Goal: Information Seeking & Learning: Check status

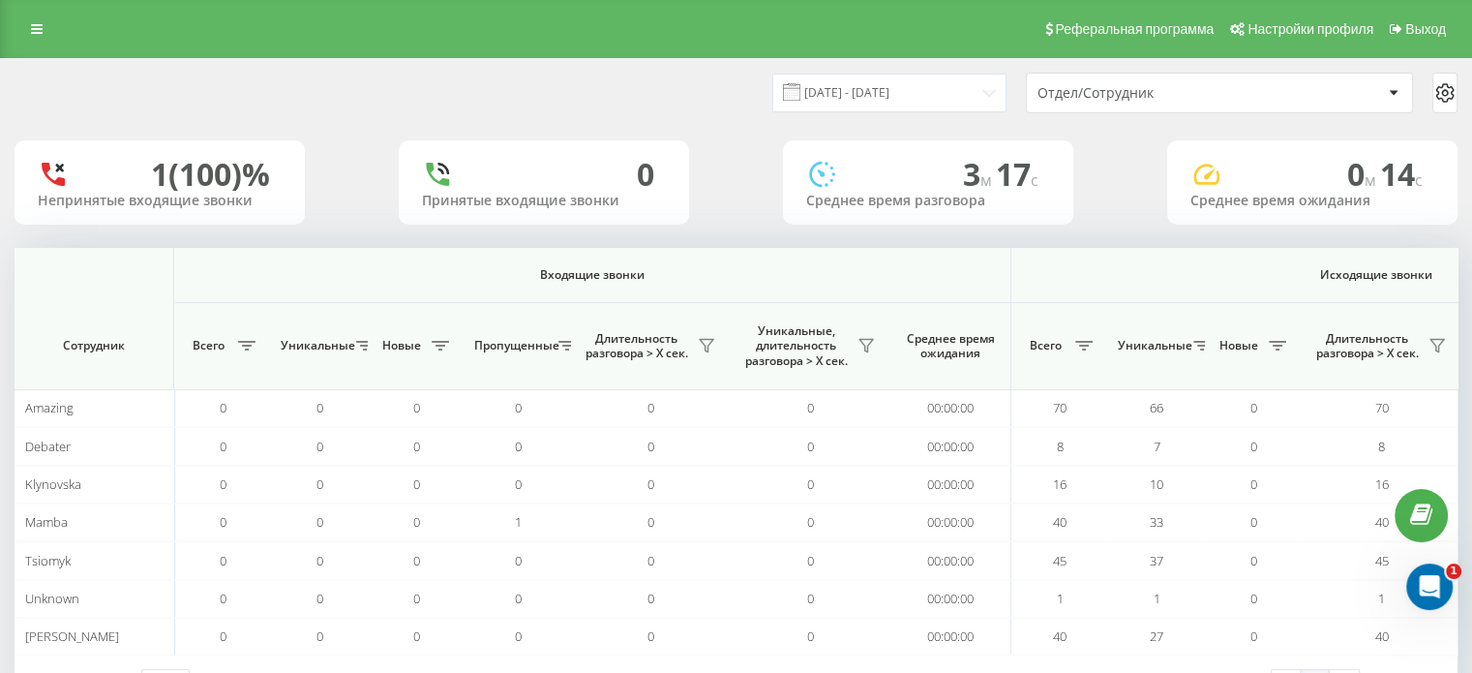
scroll to position [0, 1252]
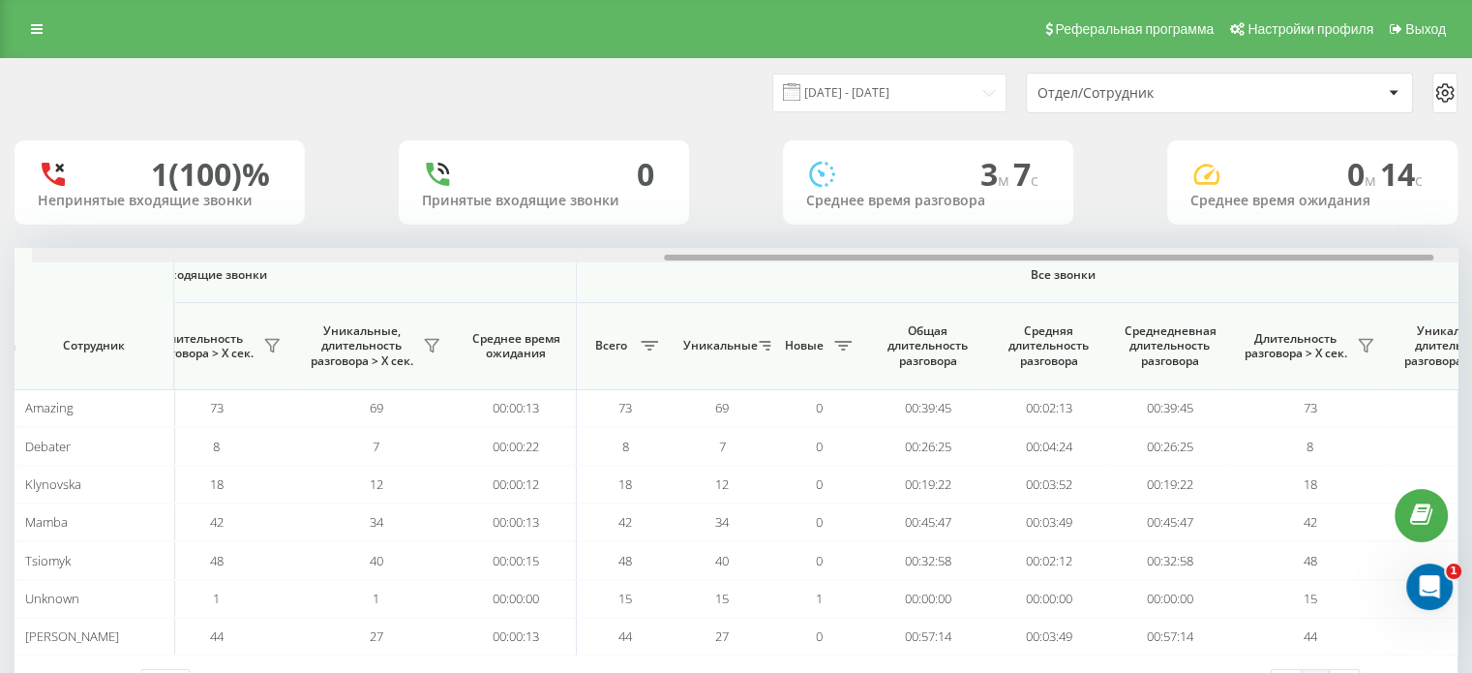
scroll to position [0, 1196]
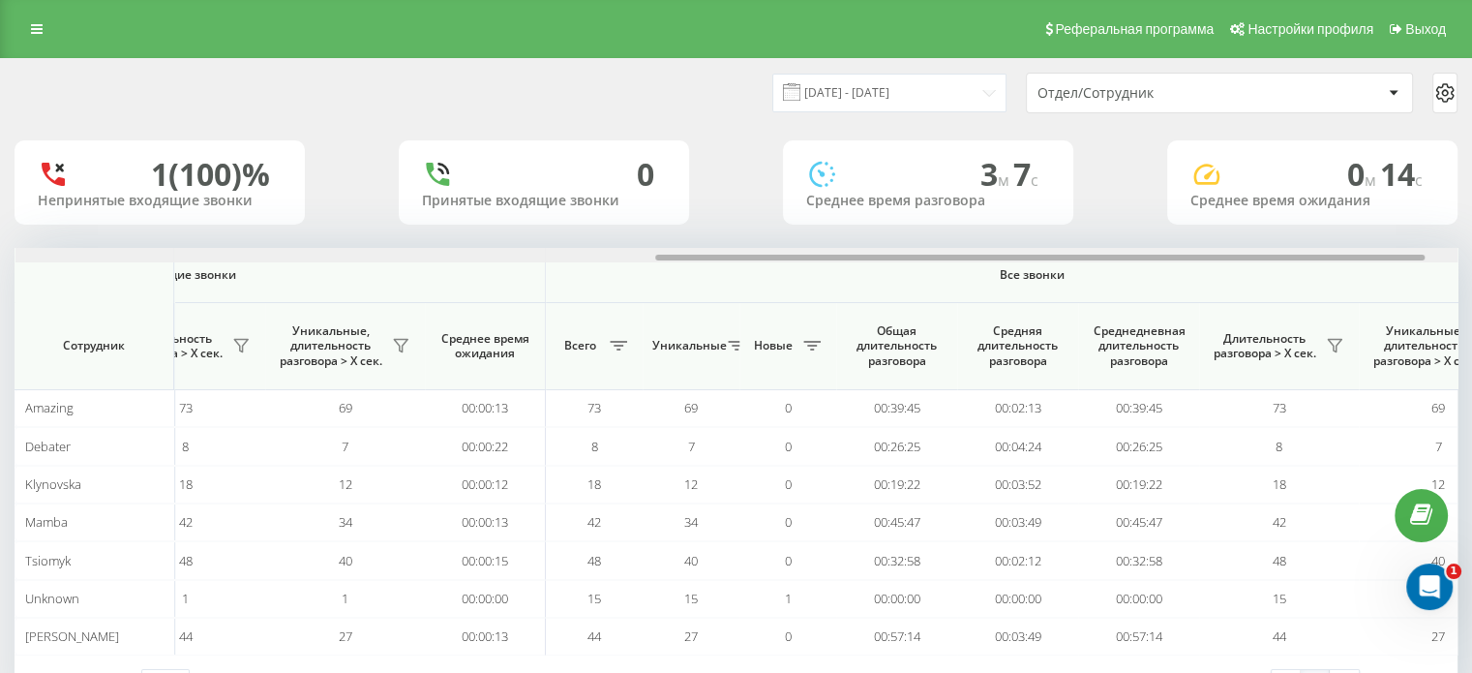
drag, startPoint x: 662, startPoint y: 258, endPoint x: 1301, endPoint y: 288, distance: 640.3
click at [1301, 288] on div "Входящие звонки Исходящие звонки Все звонки Сотрудник Всего Уникальные Новые Пр…" at bounding box center [736, 451] width 1443 height 407
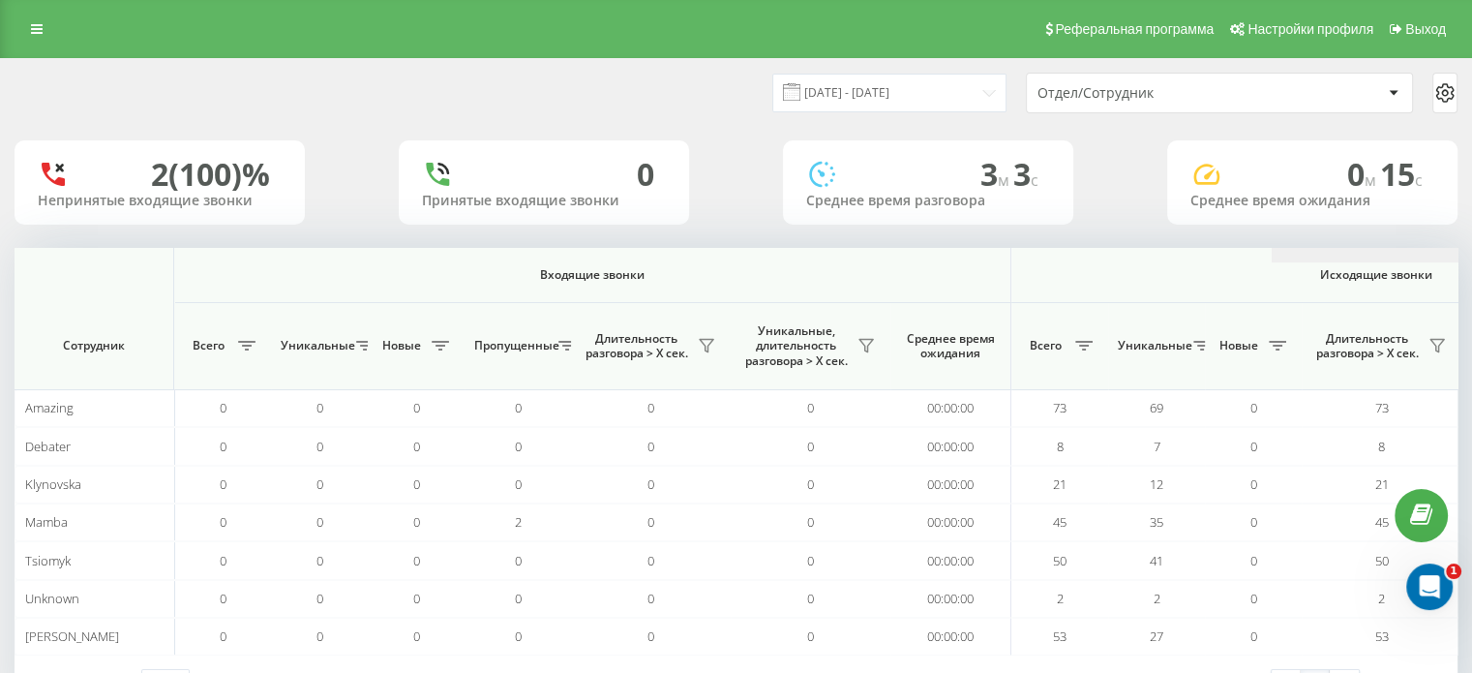
scroll to position [0, 1257]
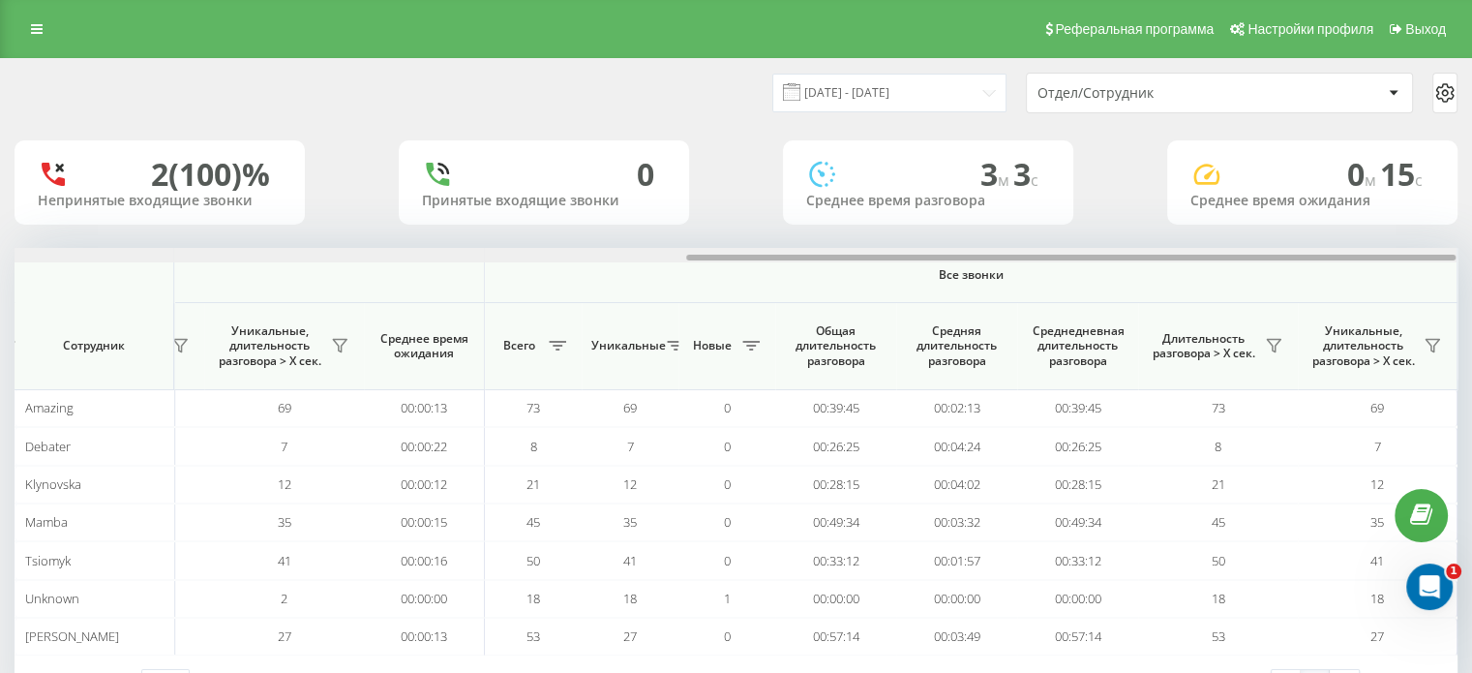
drag, startPoint x: 704, startPoint y: 255, endPoint x: 1485, endPoint y: 226, distance: 781.4
click at [1472, 226] on html "[DOMAIN_NAME] Проекты [DOMAIN_NAME] Дашборд Центр обращений Аналитика Ваши отче…" at bounding box center [736, 336] width 1472 height 673
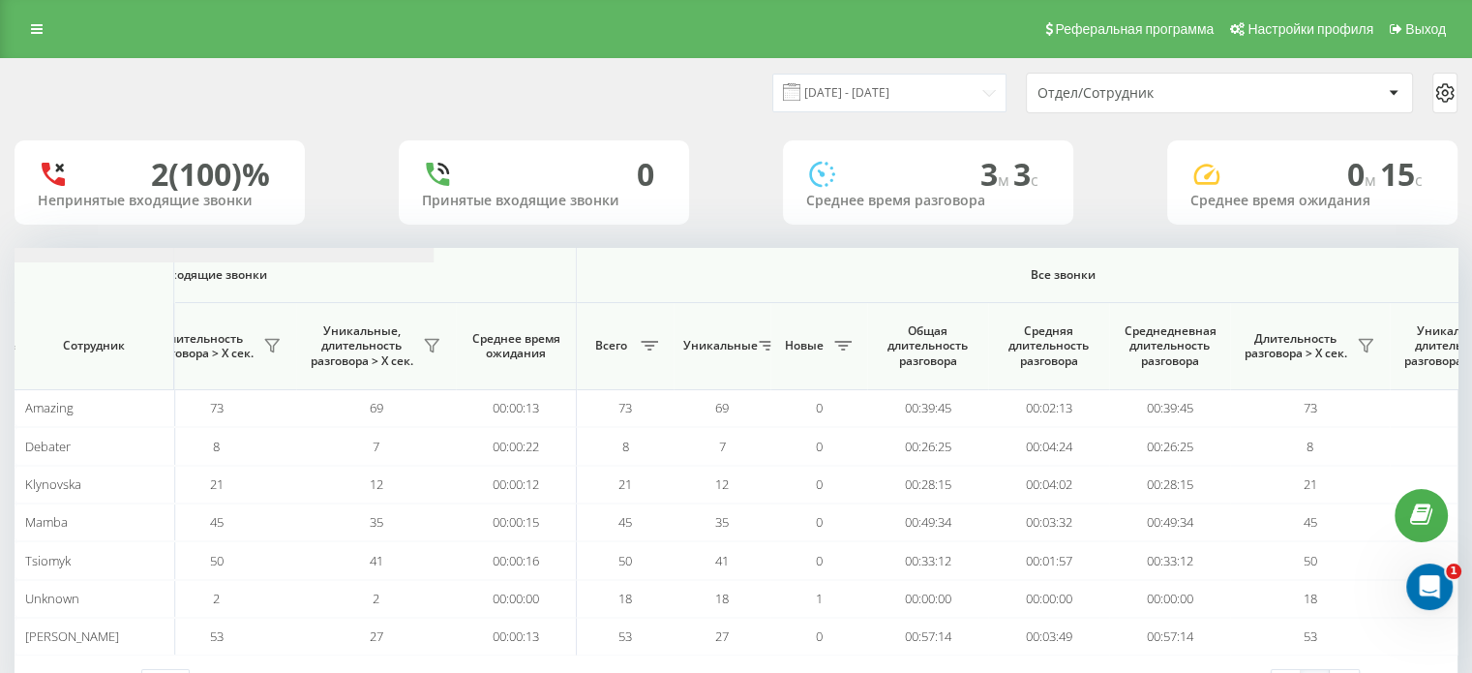
scroll to position [0, 0]
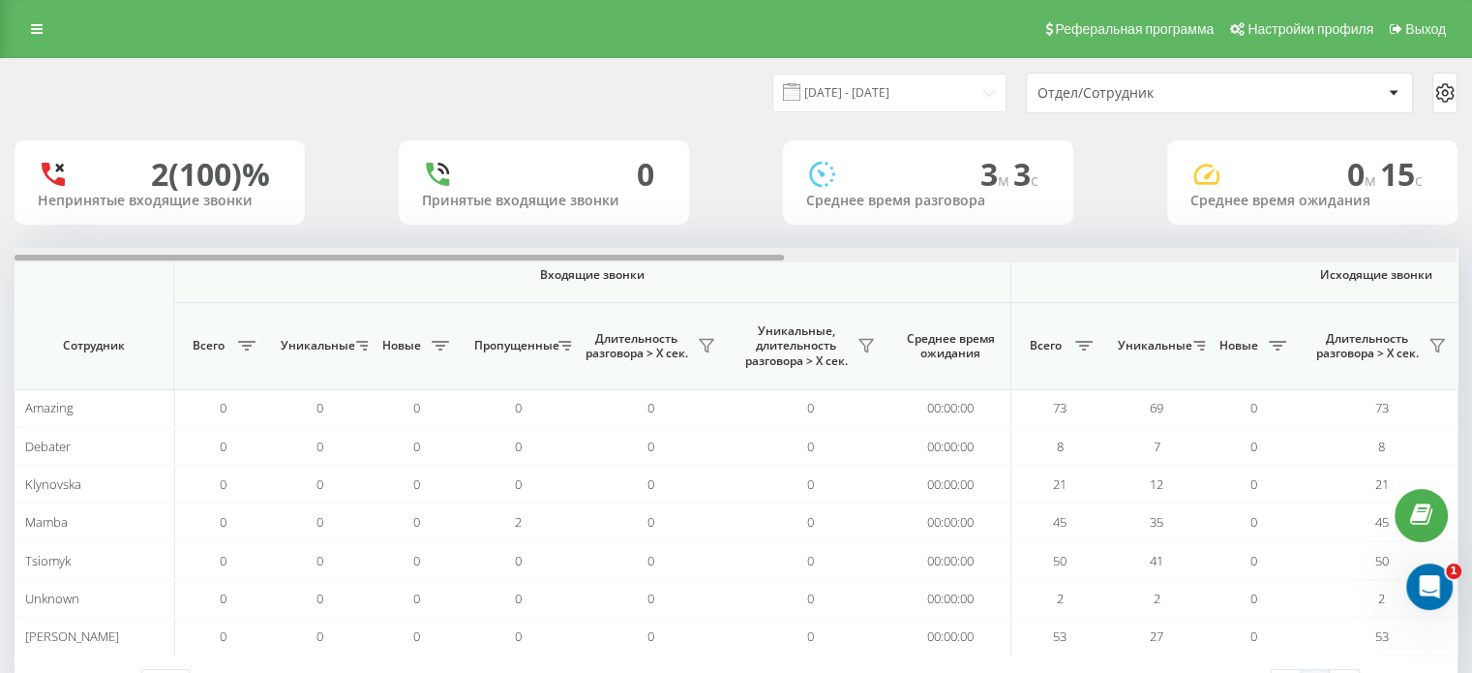
drag, startPoint x: 763, startPoint y: 258, endPoint x: 0, endPoint y: 523, distance: 807.3
click at [0, 523] on div "21.08.2025 - 21.08.2025 Отдел/Сотрудник 2 (100)% Непринятые входящие звонки 0 П…" at bounding box center [736, 404] width 1472 height 692
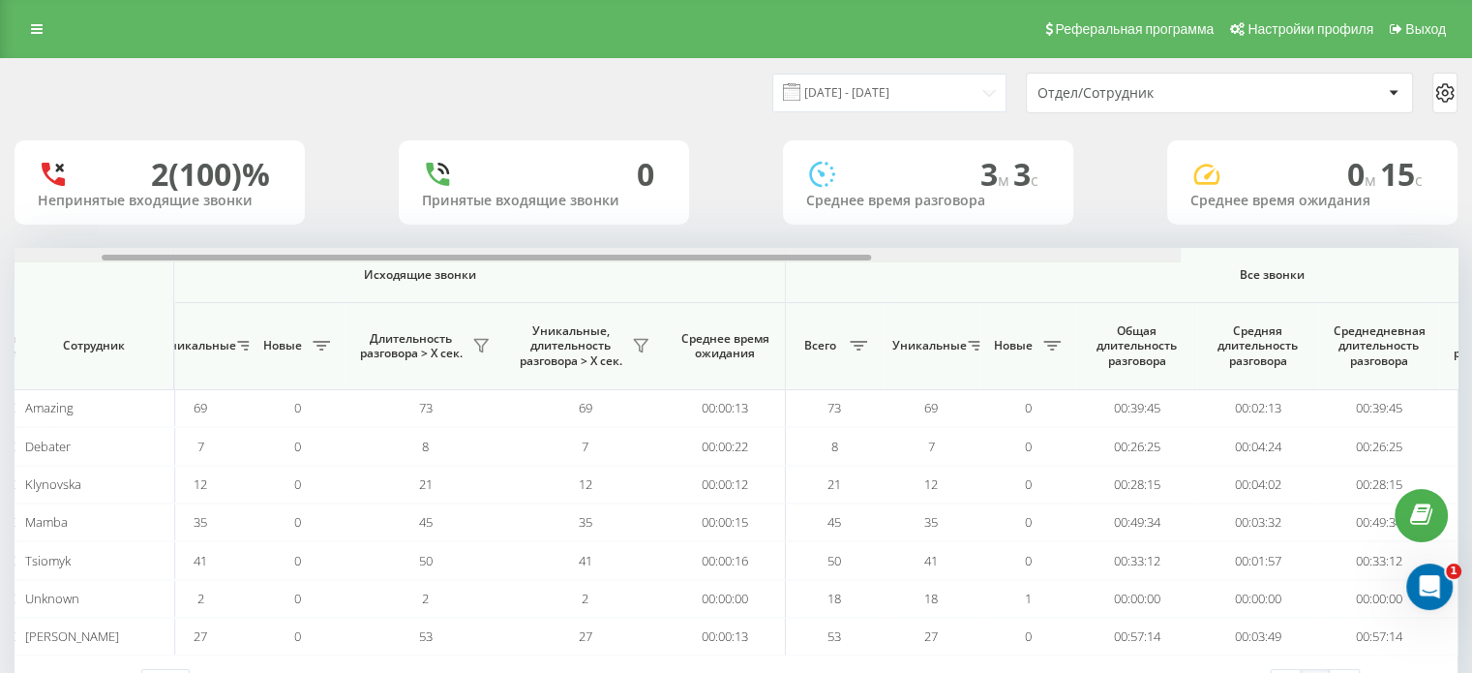
scroll to position [0, 1257]
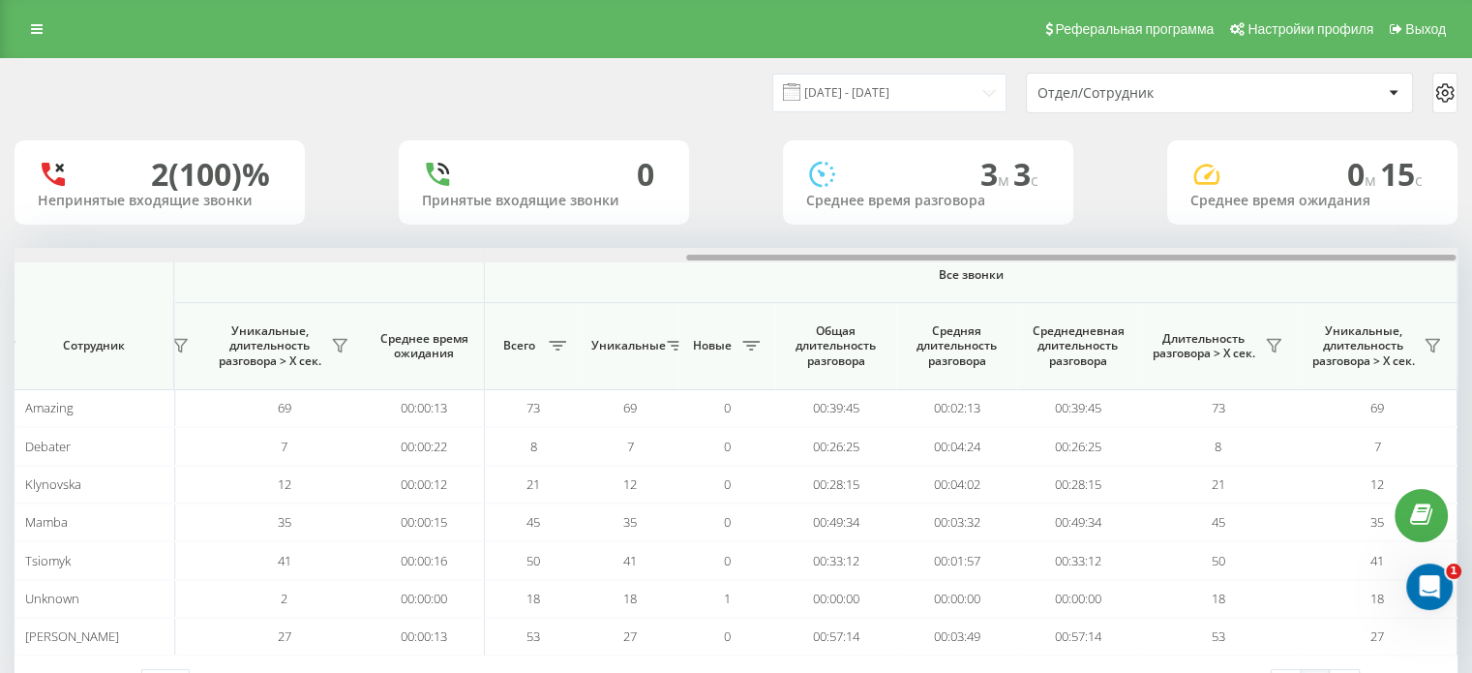
drag, startPoint x: 569, startPoint y: 256, endPoint x: 1263, endPoint y: 226, distance: 694.4
click at [1263, 226] on div "21.08.2025 - 21.08.2025 Отдел/Сотрудник 2 (100)% Непринятые входящие звонки 0 П…" at bounding box center [736, 385] width 1443 height 652
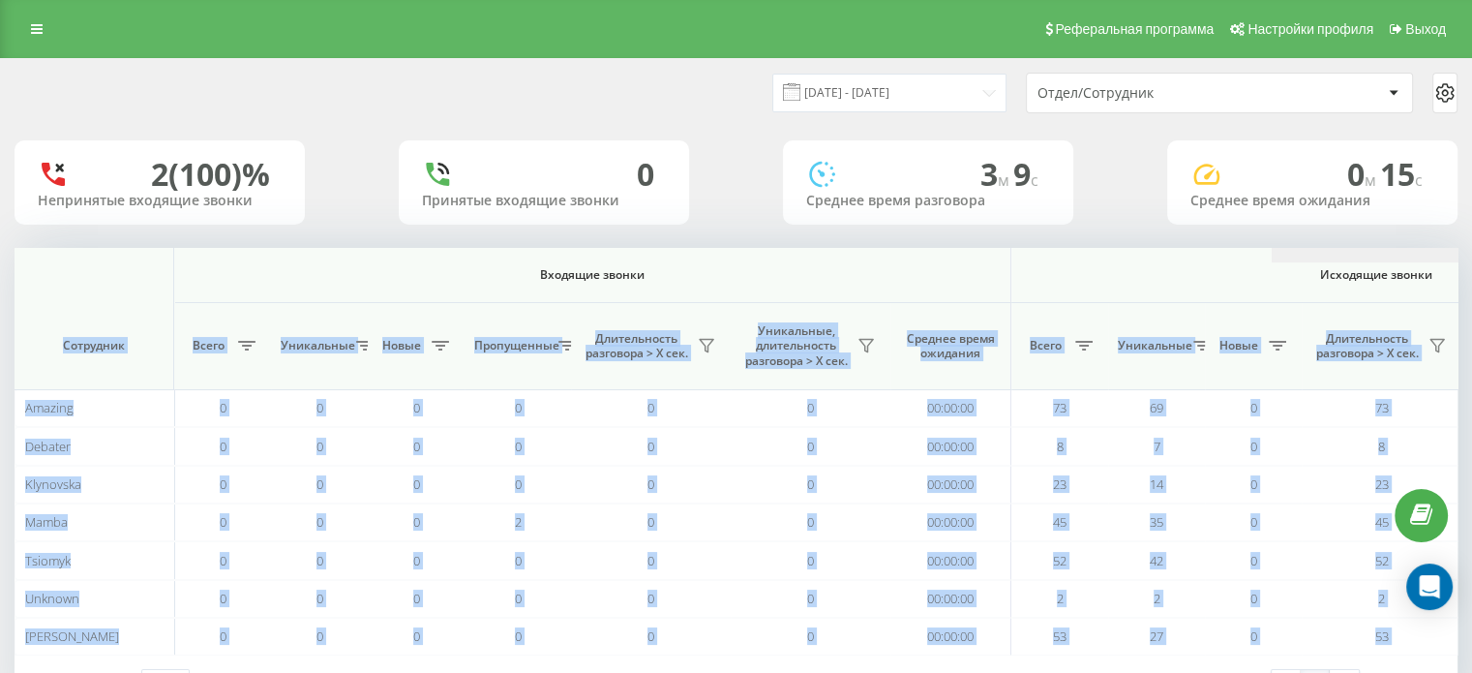
scroll to position [0, 1257]
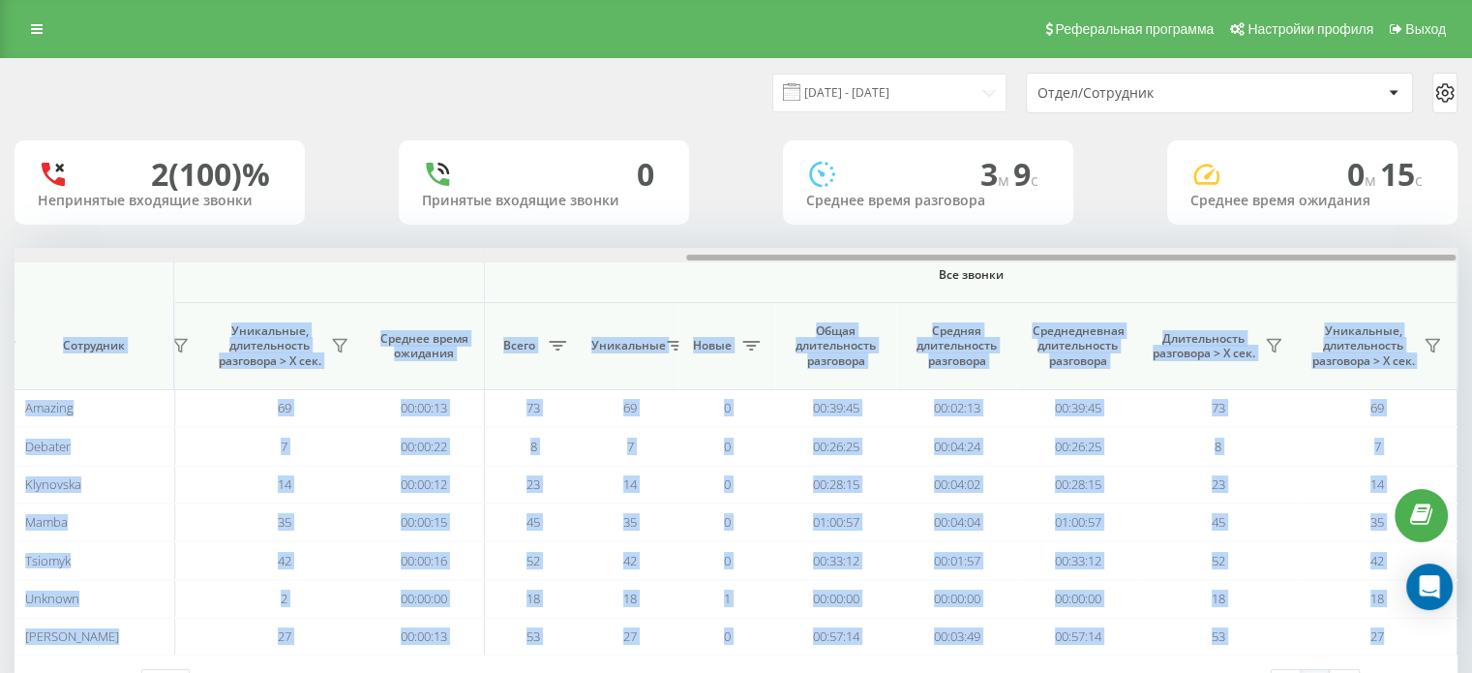
click at [1316, 261] on div at bounding box center [736, 255] width 1442 height 15
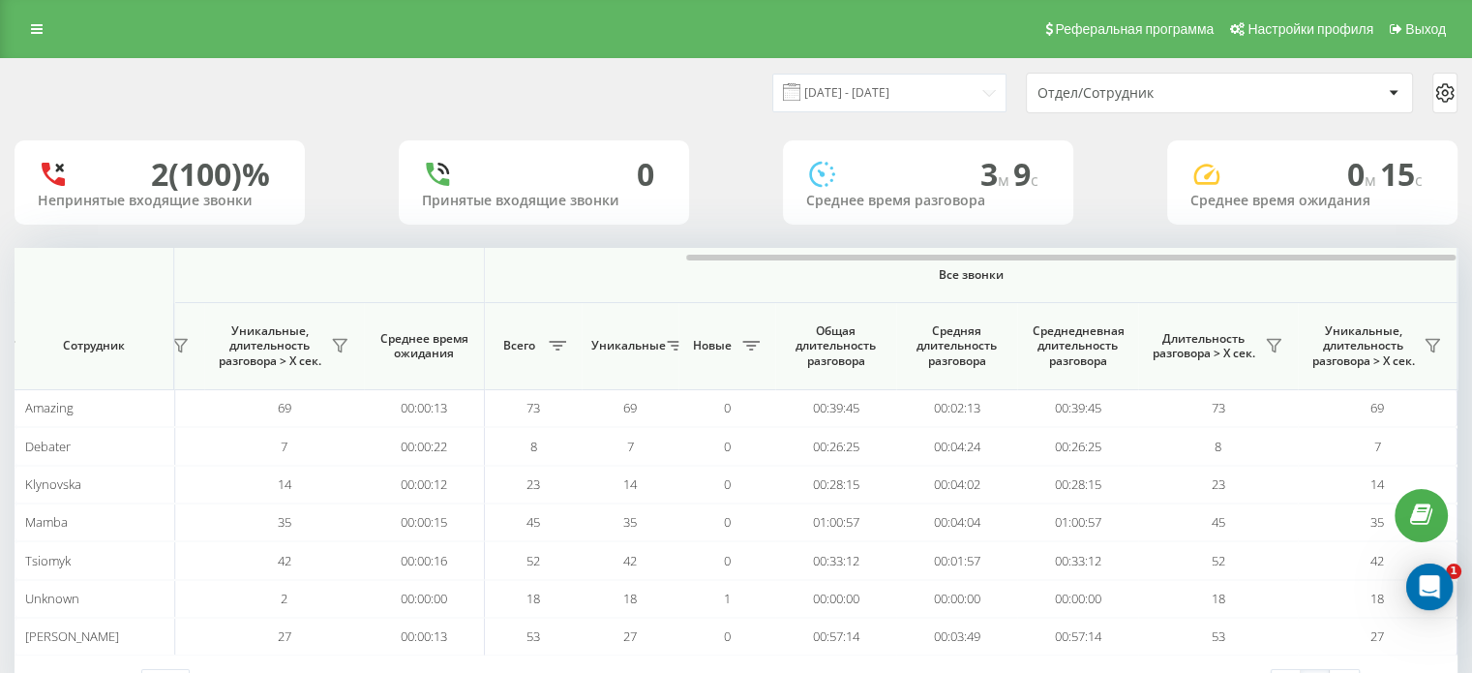
scroll to position [0, 0]
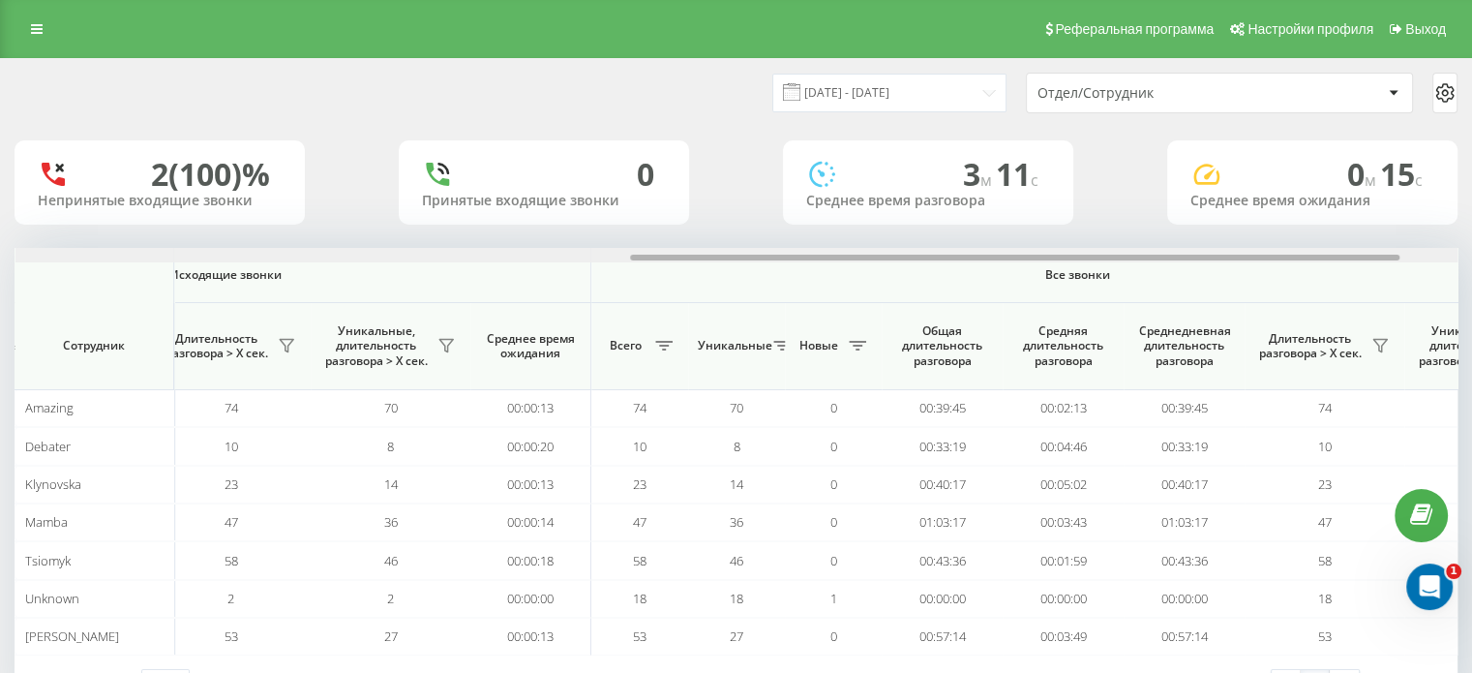
drag, startPoint x: 701, startPoint y: 255, endPoint x: 1316, endPoint y: 271, distance: 615.6
click at [1316, 271] on div "Входящие звонки Исходящие звонки Все звонки Сотрудник Всего Уникальные Новые Пр…" at bounding box center [736, 451] width 1443 height 407
